Goal: Find contact information: Find contact information

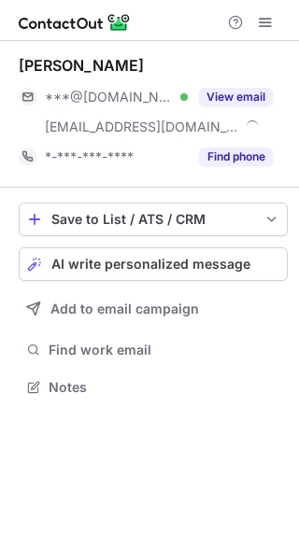
scroll to position [374, 299]
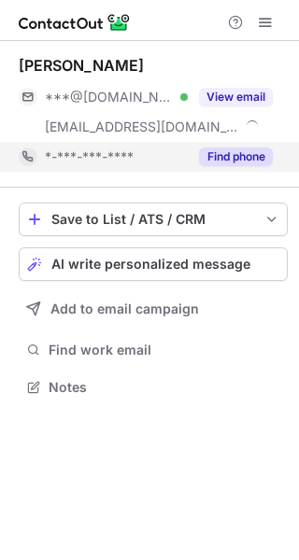
click at [214, 168] on div "Find phone" at bounding box center [230, 157] width 85 height 30
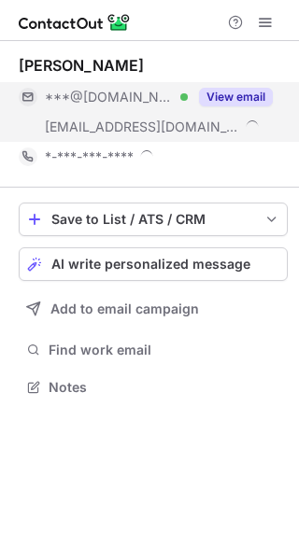
click at [227, 108] on div "View email" at bounding box center [230, 97] width 85 height 30
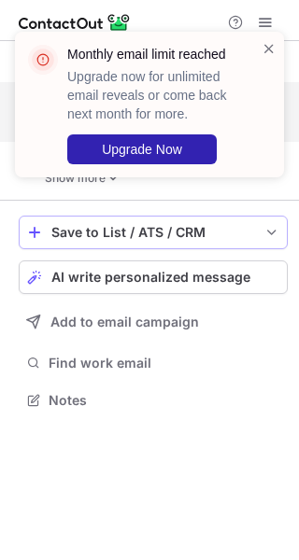
scroll to position [387, 299]
click at [266, 45] on span at bounding box center [268, 48] width 15 height 19
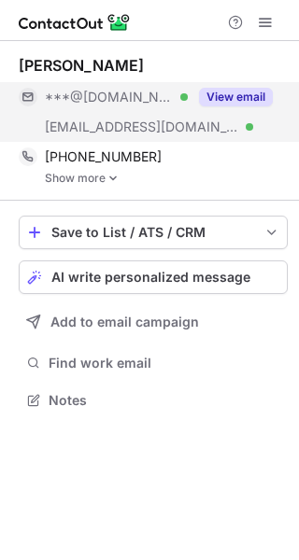
click at [105, 177] on link "Show more" at bounding box center [166, 178] width 243 height 13
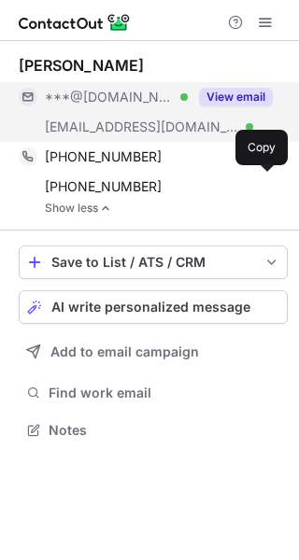
scroll to position [417, 299]
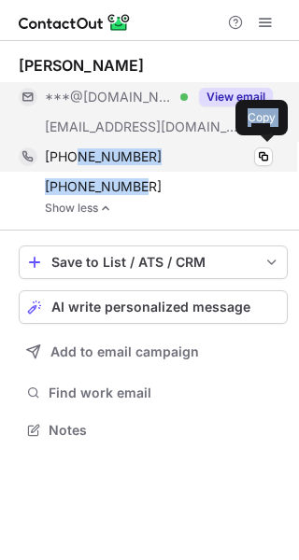
drag, startPoint x: 133, startPoint y: 181, endPoint x: 67, endPoint y: 157, distance: 70.5
click at [70, 159] on div "+12018454160 Copy +12122766633 Copy" at bounding box center [146, 172] width 254 height 60
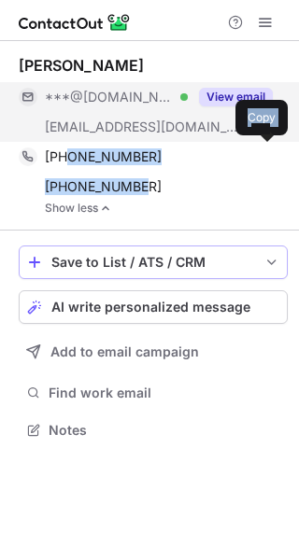
copy div "018454160 Copy +12122766633"
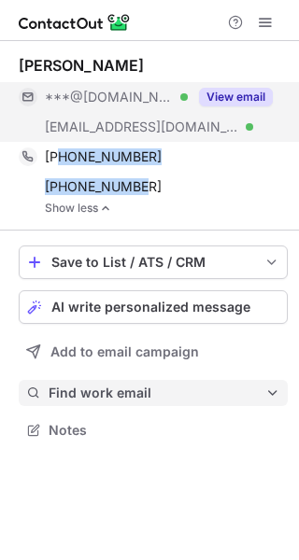
copy div "2018454160 Copy +12122766633"
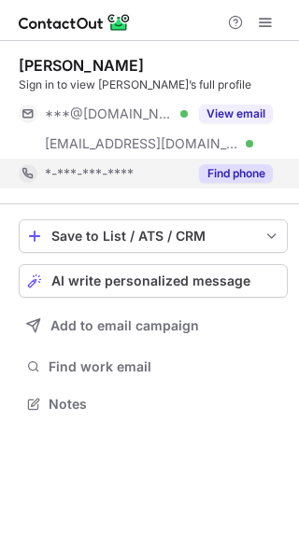
scroll to position [391, 299]
click at [199, 168] on button "Find phone" at bounding box center [236, 173] width 74 height 19
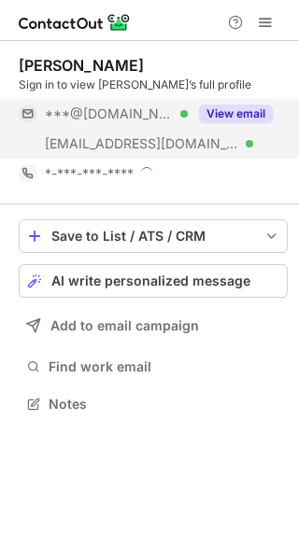
click at [204, 103] on div "View email" at bounding box center [230, 114] width 85 height 30
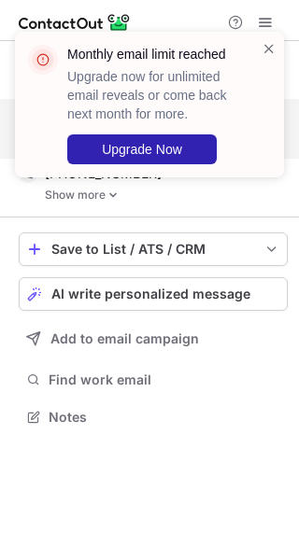
scroll to position [404, 299]
click at [270, 37] on div "Monthly email limit reached Upgrade now for unlimited email reveals or come bac…" at bounding box center [149, 105] width 269 height 146
click at [270, 47] on span at bounding box center [268, 48] width 15 height 19
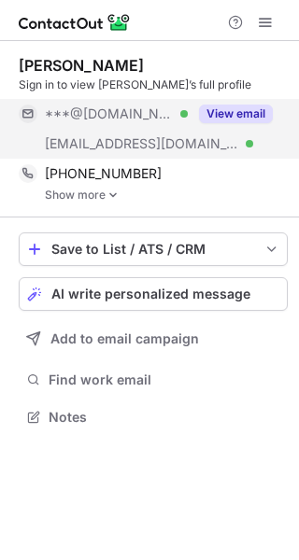
click at [116, 197] on div "Monthly email limit reached Upgrade now for unlimited email reveals or come bac…" at bounding box center [149, 280] width 299 height 560
click at [116, 197] on img at bounding box center [112, 194] width 11 height 13
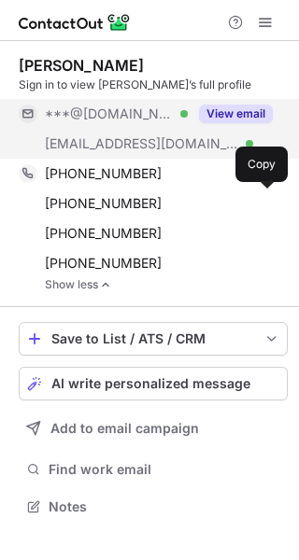
scroll to position [493, 299]
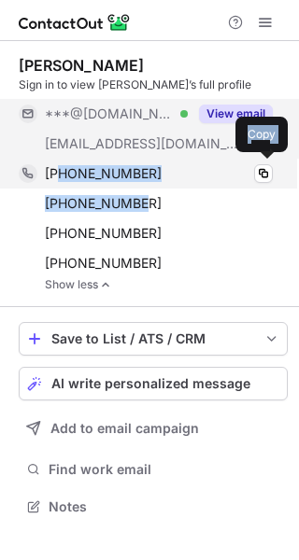
drag, startPoint x: 145, startPoint y: 205, endPoint x: 62, endPoint y: 174, distance: 88.9
click at [62, 174] on div "+17862941022 Copy +18638050324 Copy +14034432202 Copy +18632288054 Copy" at bounding box center [146, 218] width 254 height 119
copy div "7862941022 Copy +18638050324"
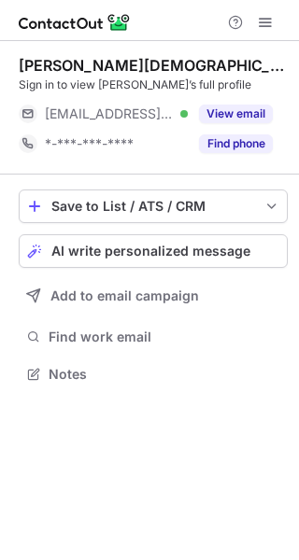
scroll to position [361, 299]
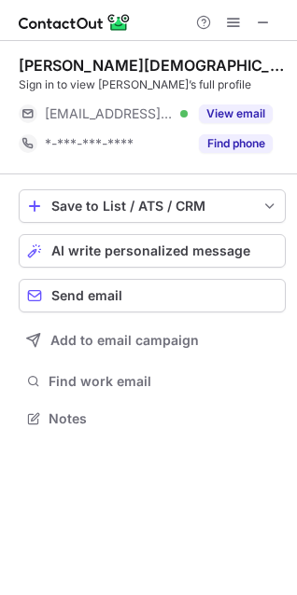
scroll to position [406, 297]
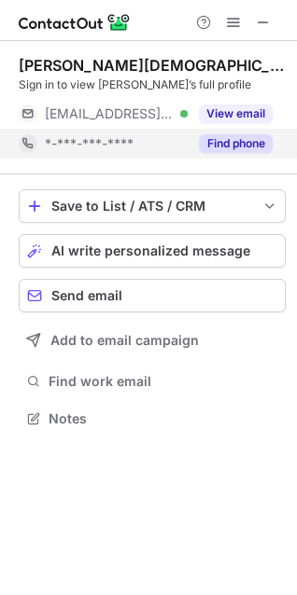
click at [121, 154] on div "*-***-***-****" at bounding box center [103, 144] width 169 height 30
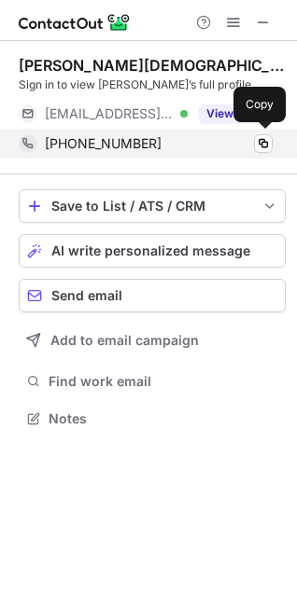
click at [139, 142] on span "[PHONE_NUMBER]" at bounding box center [103, 143] width 117 height 17
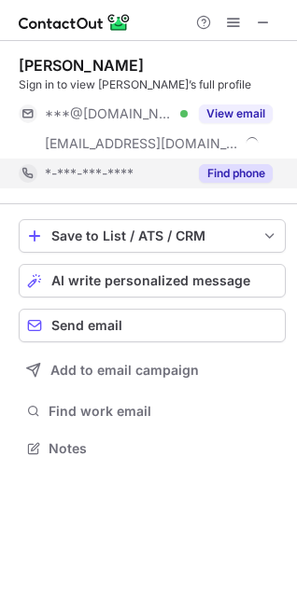
scroll to position [436, 297]
click at [119, 183] on div "*-***-***-****" at bounding box center [103, 174] width 169 height 30
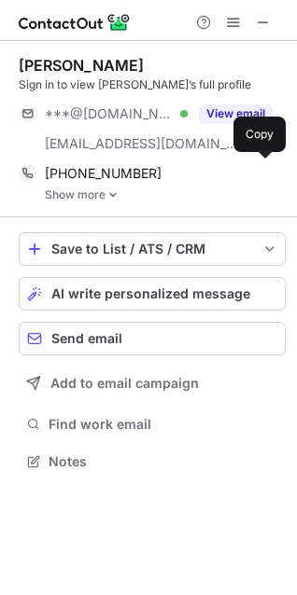
scroll to position [449, 297]
click at [109, 202] on div "[PERSON_NAME] Sign in to view [PERSON_NAME]’s full profile ***@[DOMAIN_NAME] Ve…" at bounding box center [152, 129] width 267 height 176
click at [114, 196] on img at bounding box center [112, 194] width 11 height 13
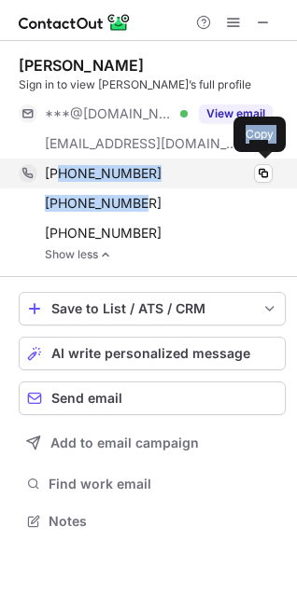
drag, startPoint x: 136, startPoint y: 202, endPoint x: 62, endPoint y: 173, distance: 80.4
click at [62, 173] on div "[PHONE_NUMBER] Copy [PHONE_NUMBER] Copy [PHONE_NUMBER] Copy" at bounding box center [146, 204] width 254 height 90
copy div "7144483352 Copy [PHONE_NUMBER]"
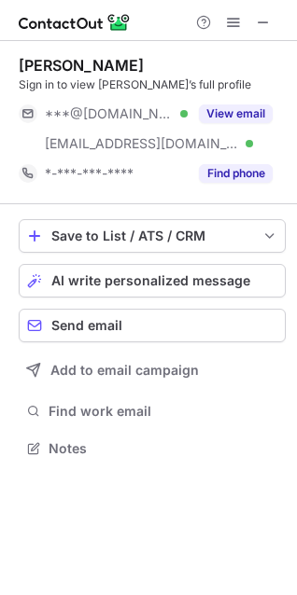
scroll to position [436, 297]
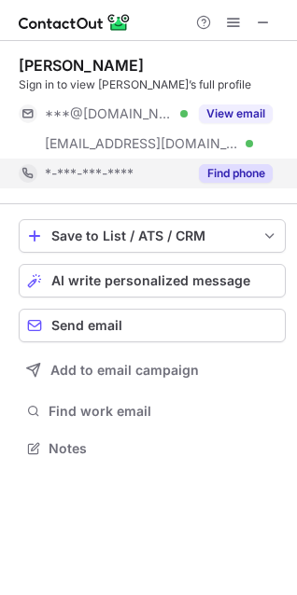
click at [161, 182] on div "*-***-***-****" at bounding box center [103, 174] width 169 height 30
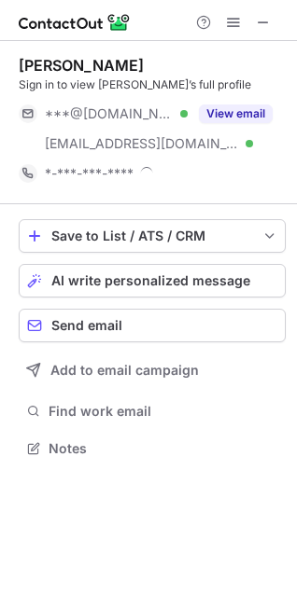
scroll to position [449, 297]
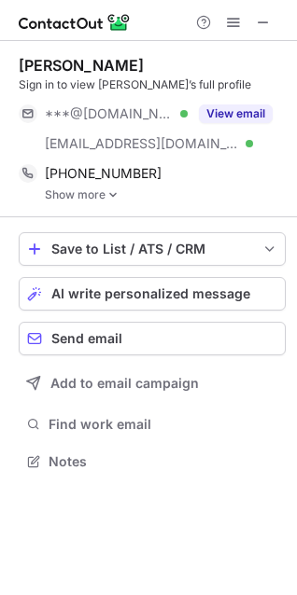
click at [114, 200] on img at bounding box center [112, 194] width 11 height 13
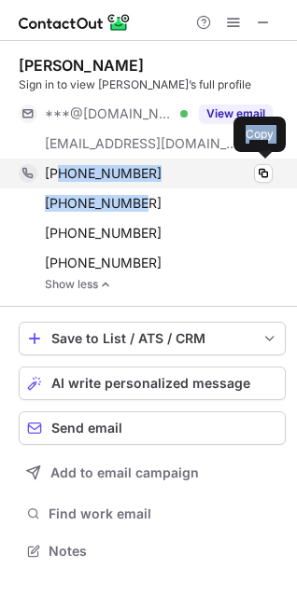
drag, startPoint x: 114, startPoint y: 200, endPoint x: 62, endPoint y: 173, distance: 58.8
click at [62, 173] on div "[PHONE_NUMBER] Copy [PHONE_NUMBER] Copy [PHONE_NUMBER] Copy [PHONE_NUMBER] Copy" at bounding box center [146, 218] width 254 height 119
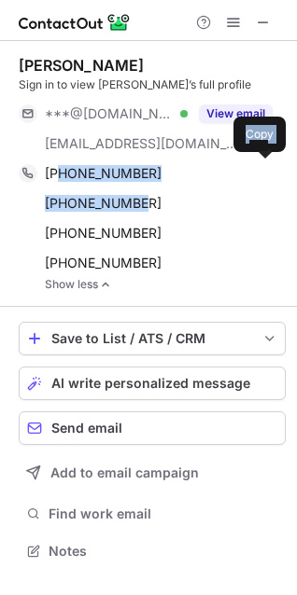
copy div "3057109621 Copy [PHONE_NUMBER]"
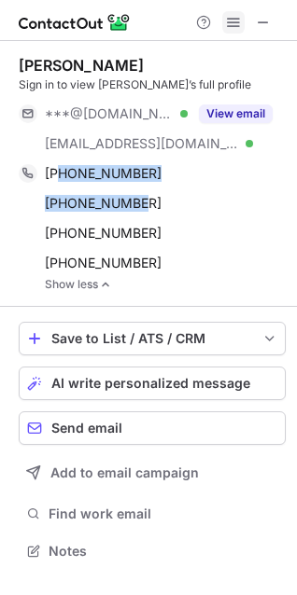
click at [238, 23] on span at bounding box center [233, 22] width 15 height 15
